Goal: Information Seeking & Learning: Learn about a topic

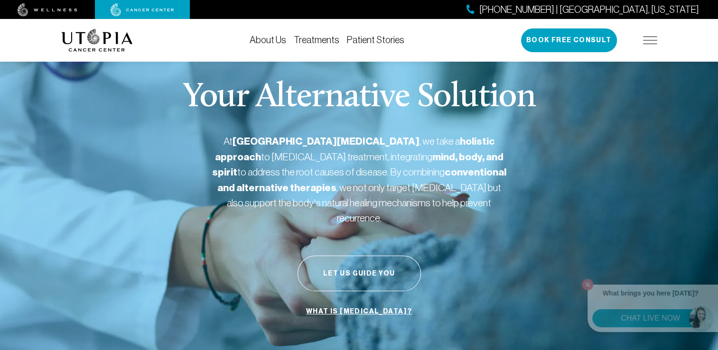
click at [487, 220] on div "Your Alternative Solution At [GEOGRAPHIC_DATA][MEDICAL_DATA] , we take a holist…" at bounding box center [359, 201] width 596 height 316
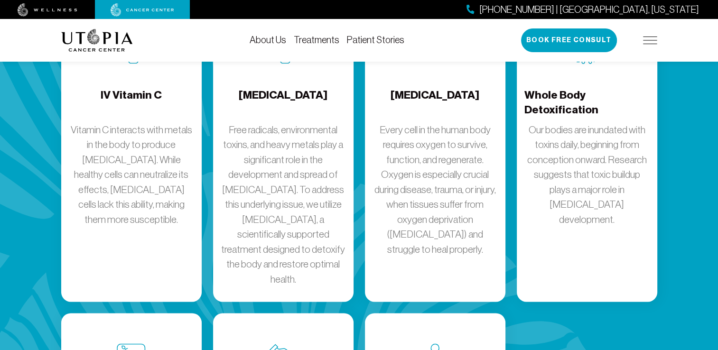
scroll to position [1334, 0]
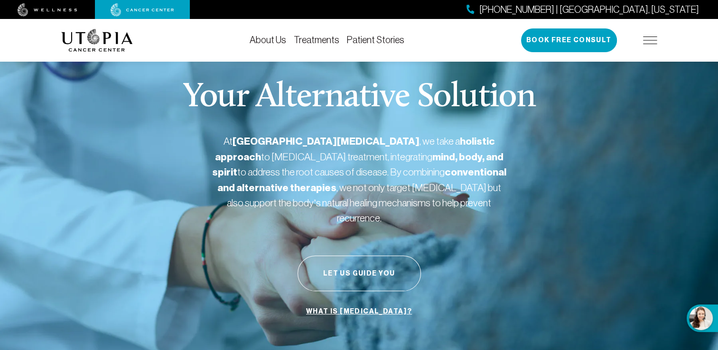
click at [355, 303] on link "What is [MEDICAL_DATA]?" at bounding box center [359, 312] width 110 height 18
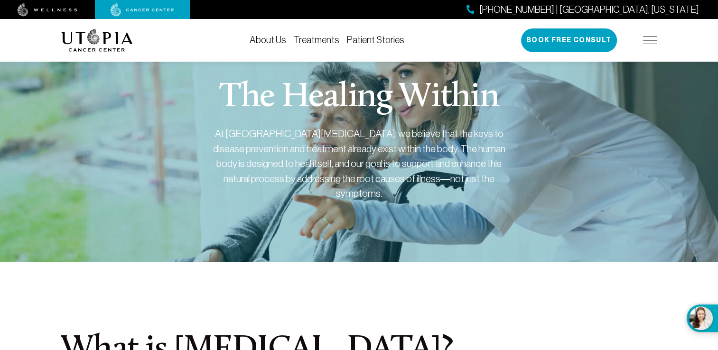
click at [647, 43] on img at bounding box center [650, 41] width 14 height 8
